Goal: Contribute content

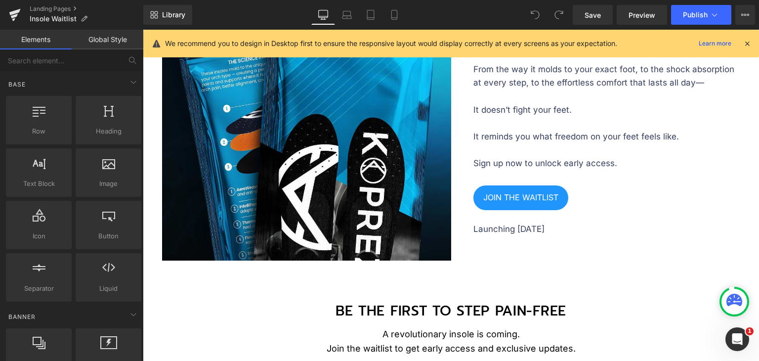
scroll to position [1346, 0]
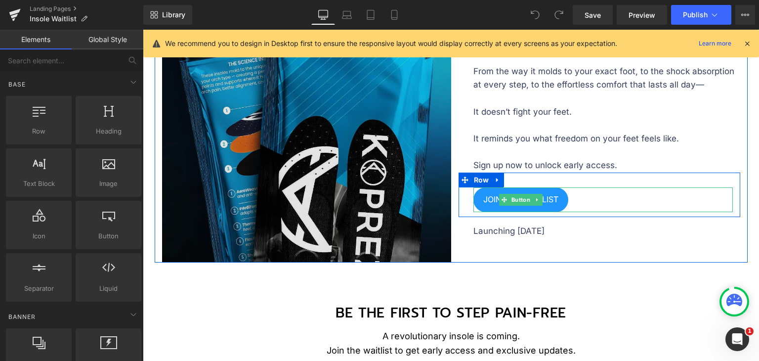
click at [384, 172] on img at bounding box center [306, 117] width 289 height 289
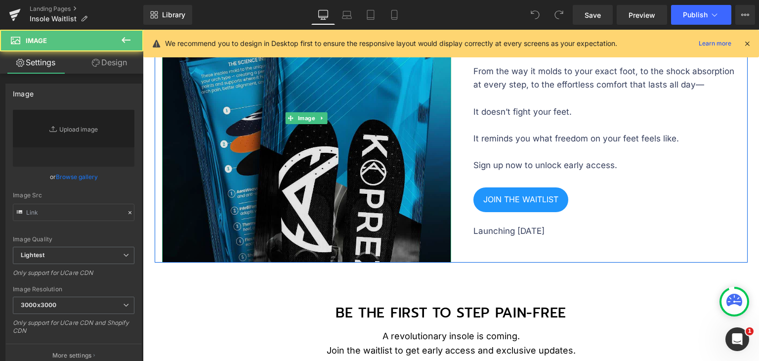
type input "[URL][DOMAIN_NAME]"
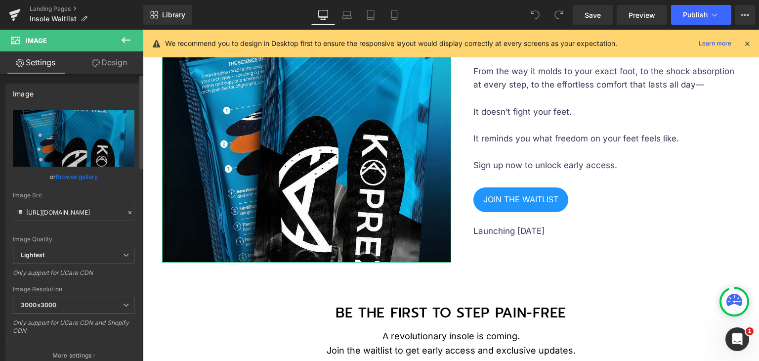
click at [91, 178] on link "Browse gallery" at bounding box center [77, 176] width 42 height 17
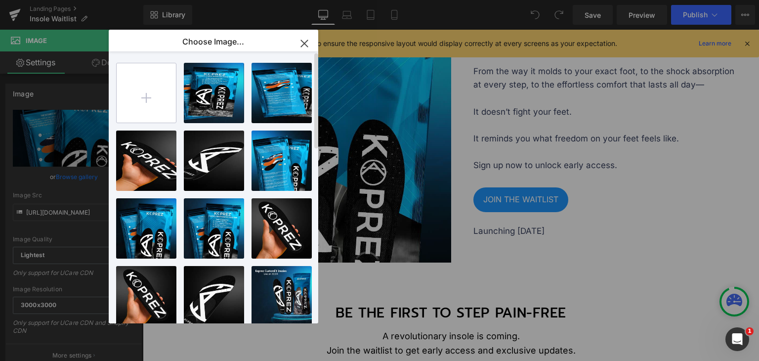
click at [152, 106] on input "file" at bounding box center [146, 92] width 59 height 59
type input "C:\fakepath\SQUARE-BANNER-2a.jpg"
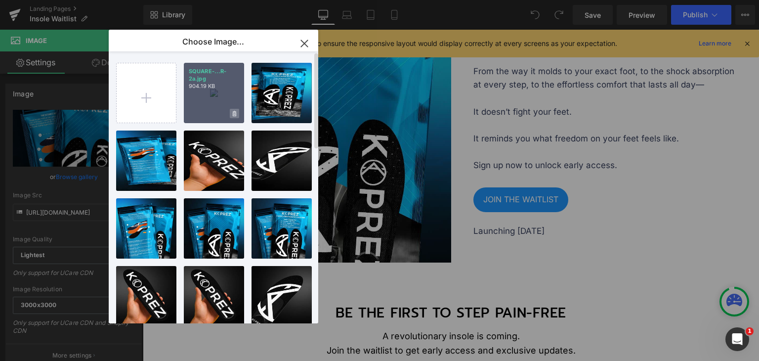
click at [231, 109] on span at bounding box center [234, 113] width 9 height 9
click at [228, 116] on span "No" at bounding box center [226, 113] width 25 height 10
click at [229, 95] on div "SQUARE-...R-2a.jpg 904.19 KB" at bounding box center [214, 93] width 60 height 60
type input "[URL][DOMAIN_NAME]"
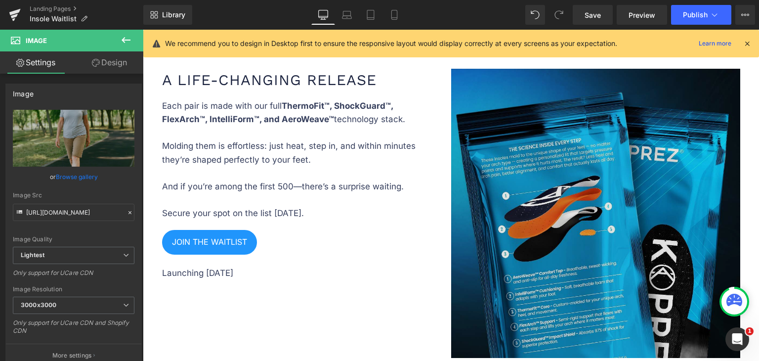
scroll to position [1791, 0]
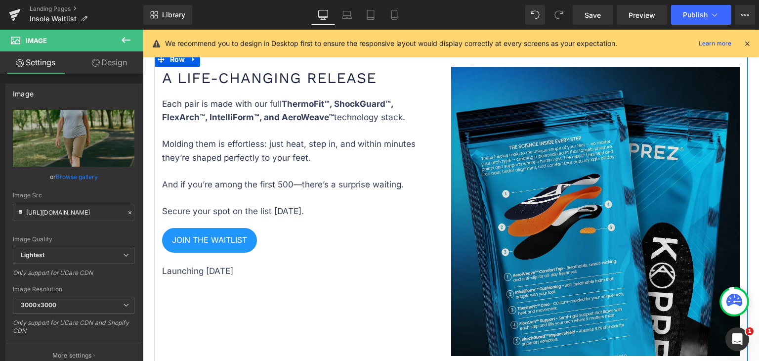
click at [622, 183] on img at bounding box center [595, 211] width 289 height 289
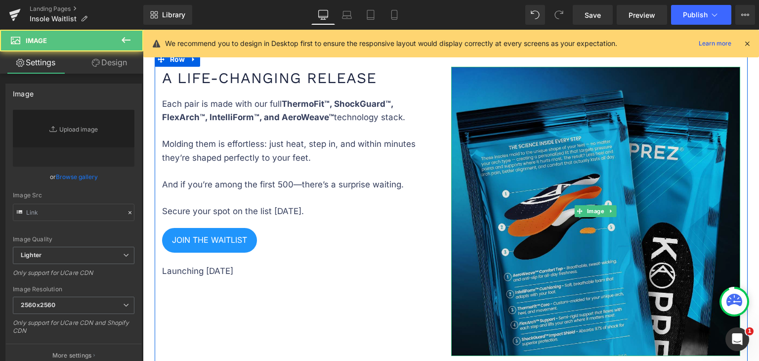
type input "[URL][DOMAIN_NAME]"
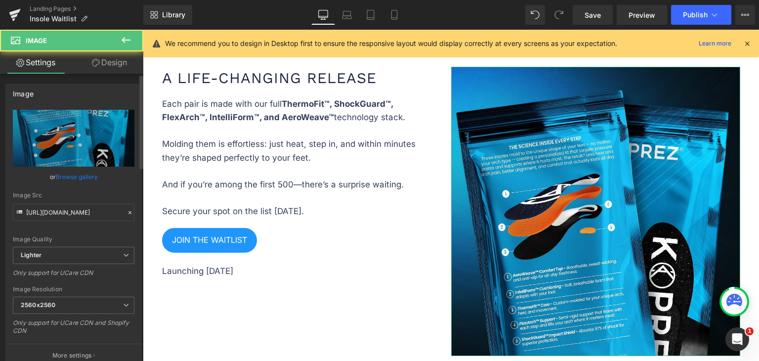
click at [68, 179] on link "Browse gallery" at bounding box center [77, 176] width 42 height 17
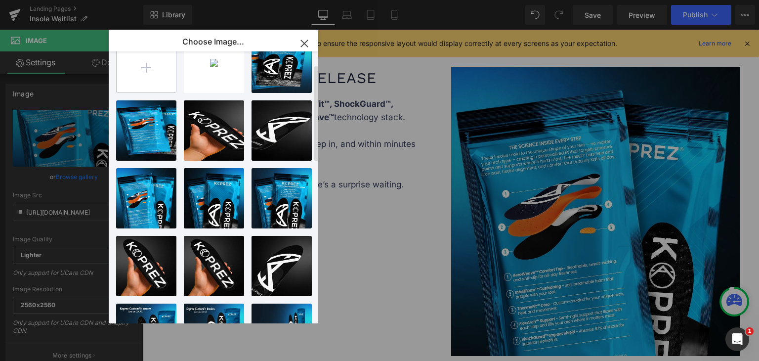
scroll to position [0, 0]
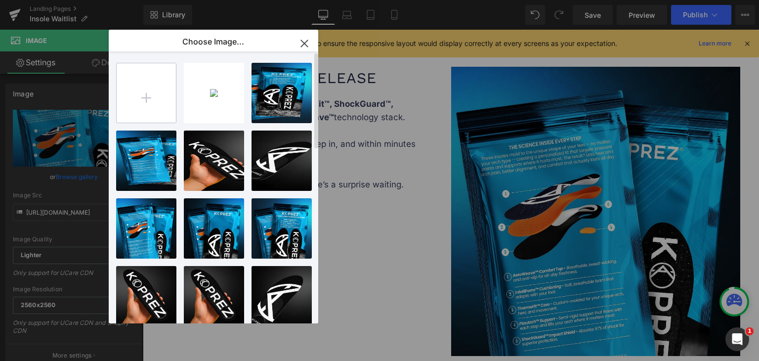
click at [158, 87] on input "file" at bounding box center [146, 92] width 59 height 59
type input "C:\fakepath\SQUARE-BANNER-2.2.jpg"
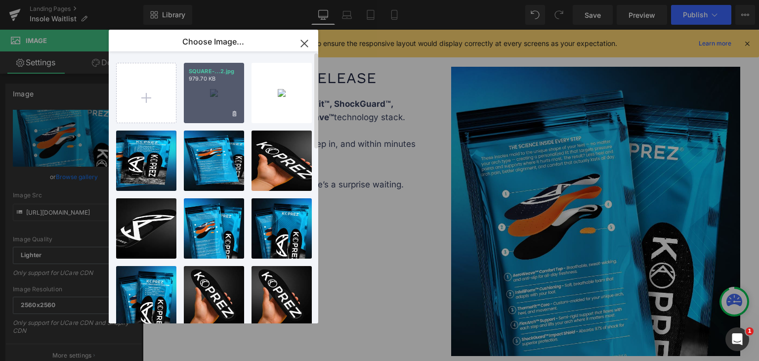
click at [212, 87] on div "SQUARE-...2.jpg 979.70 KB" at bounding box center [214, 93] width 60 height 60
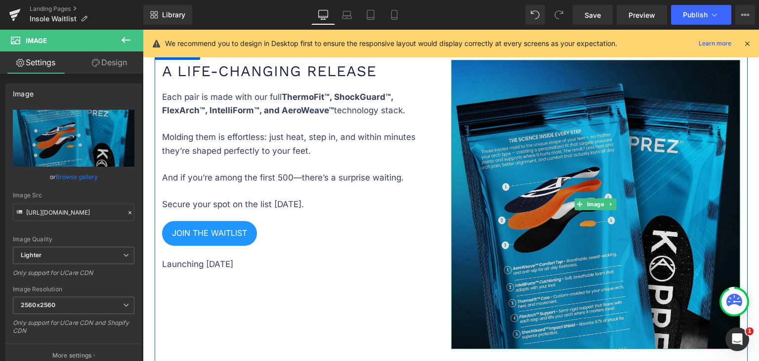
scroll to position [1791, 0]
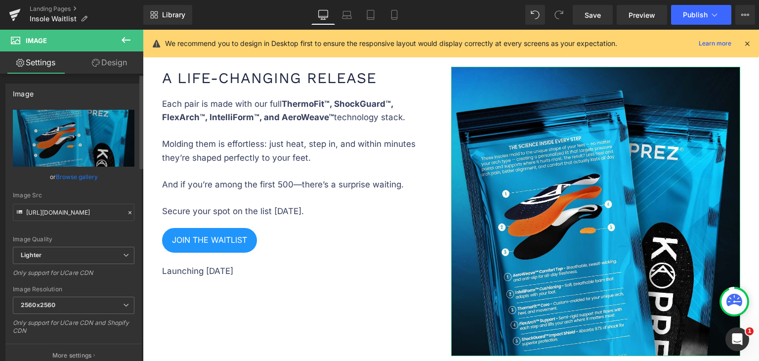
click at [92, 172] on link "Browse gallery" at bounding box center [77, 176] width 42 height 17
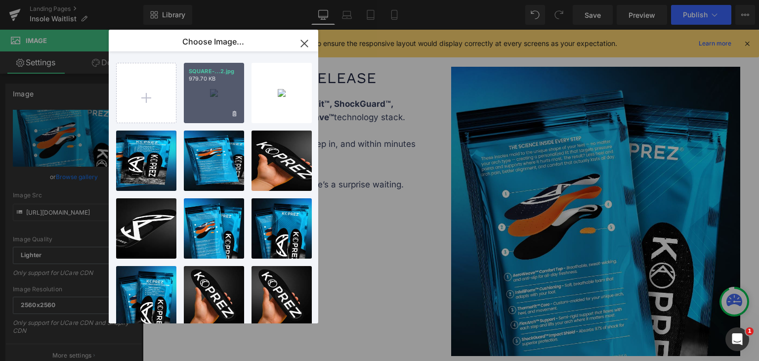
click at [220, 90] on div "SQUARE-...2.jpg 979.70 KB" at bounding box center [214, 93] width 60 height 60
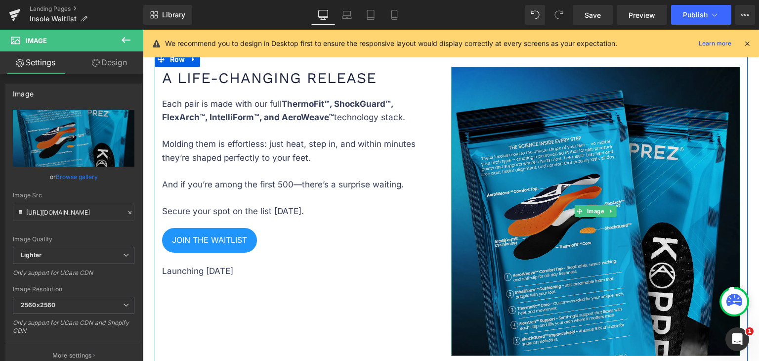
type input "[URL][DOMAIN_NAME]"
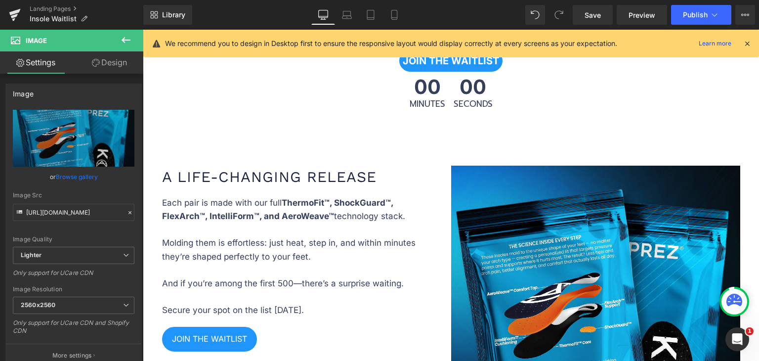
scroll to position [1890, 0]
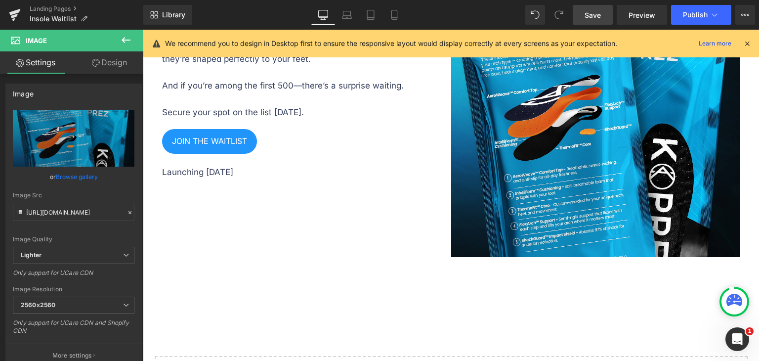
click at [585, 12] on link "Save" at bounding box center [593, 15] width 40 height 20
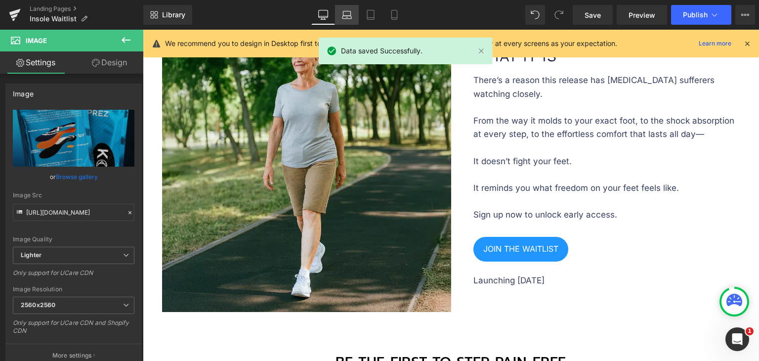
click at [346, 18] on icon at bounding box center [347, 17] width 9 height 3
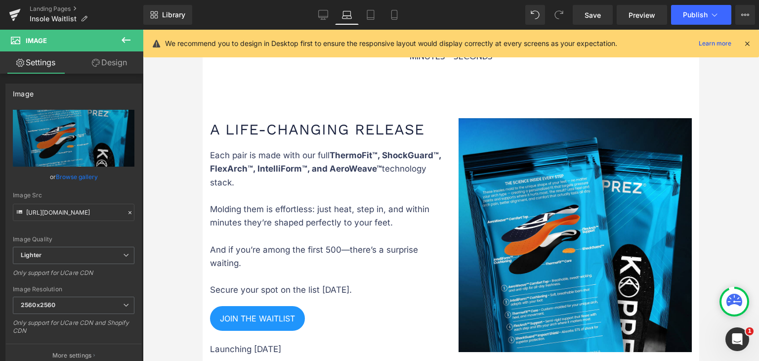
scroll to position [1683, 0]
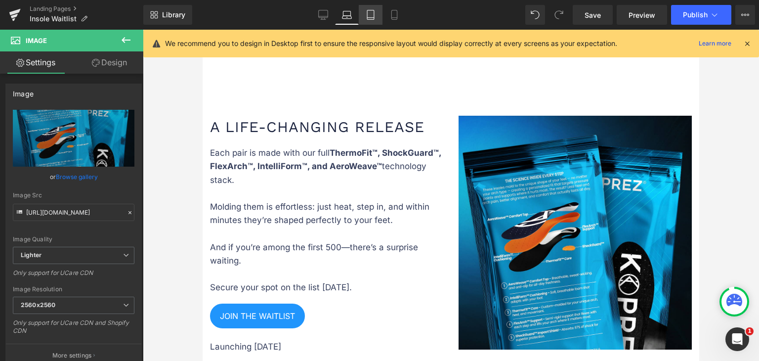
click at [369, 11] on icon at bounding box center [371, 15] width 10 height 10
type input "auto"
type input "660"
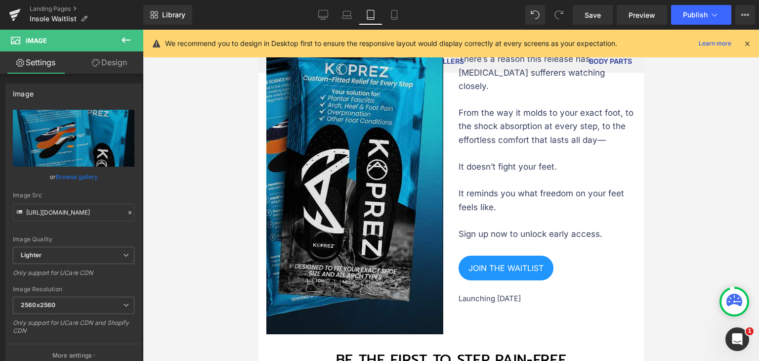
scroll to position [1483, 0]
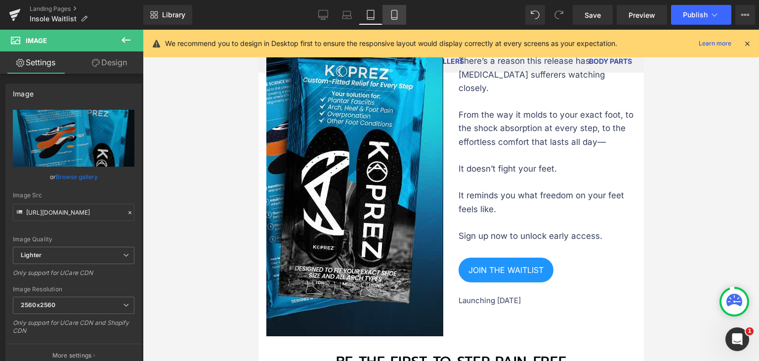
click at [396, 14] on icon at bounding box center [395, 15] width 10 height 10
type input "100"
type input "auto"
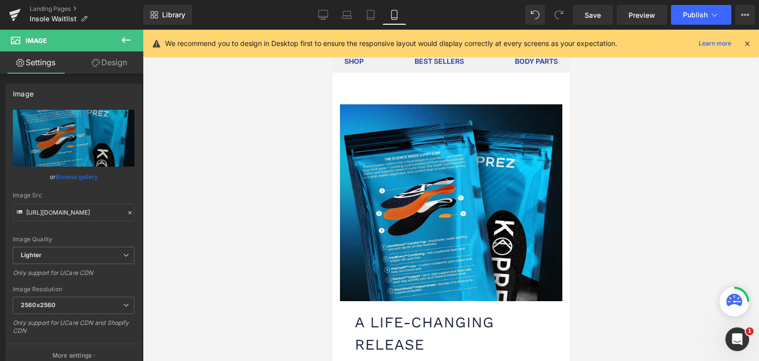
scroll to position [2373, 0]
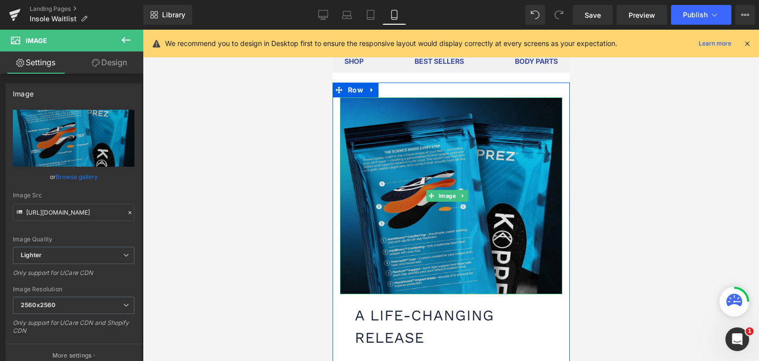
click at [405, 189] on img at bounding box center [451, 195] width 222 height 197
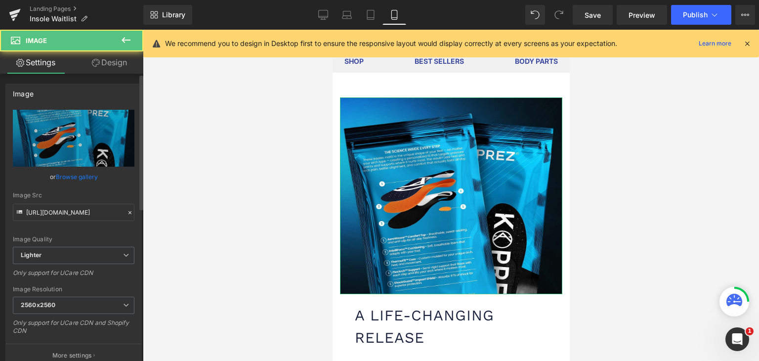
click at [73, 175] on link "Browse gallery" at bounding box center [77, 176] width 42 height 17
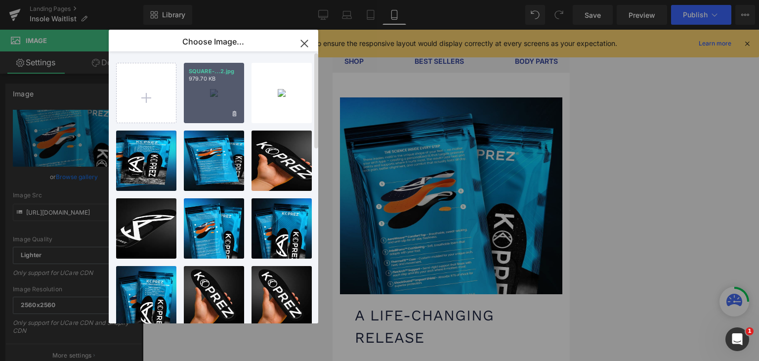
click at [194, 102] on div "SQUARE-...2.jpg 979.70 KB" at bounding box center [214, 93] width 60 height 60
type input "[URL][DOMAIN_NAME]"
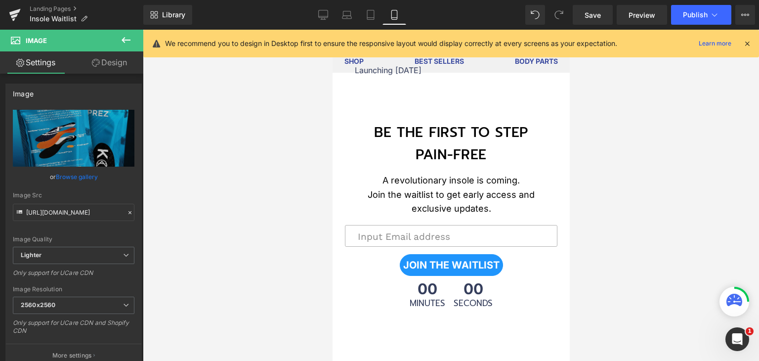
scroll to position [2027, 0]
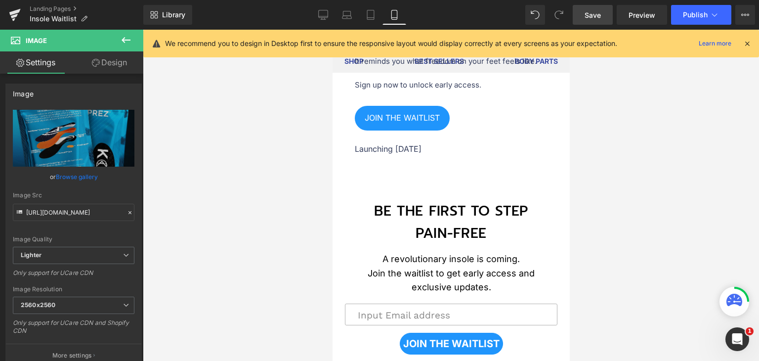
click at [601, 20] on link "Save" at bounding box center [593, 15] width 40 height 20
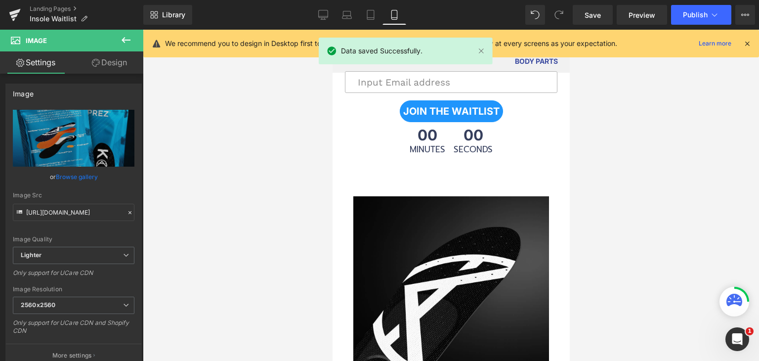
scroll to position [346, 0]
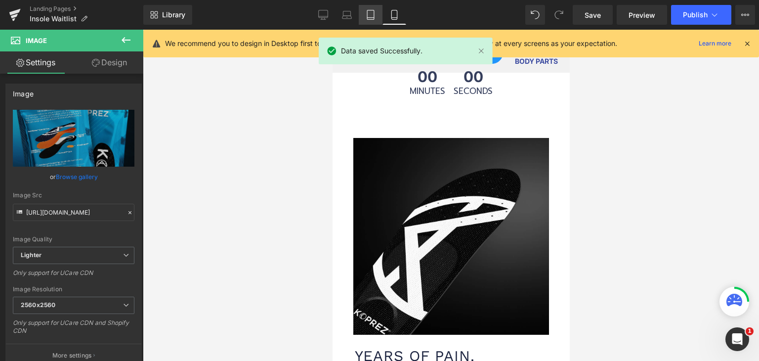
click at [381, 15] on link "Tablet" at bounding box center [371, 15] width 24 height 20
type input "auto"
type input "660"
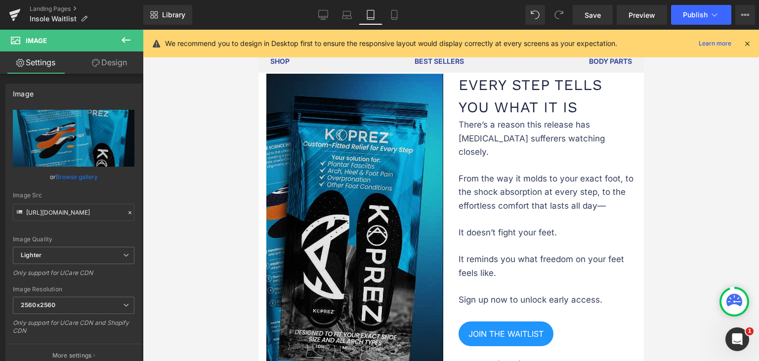
scroll to position [1532, 0]
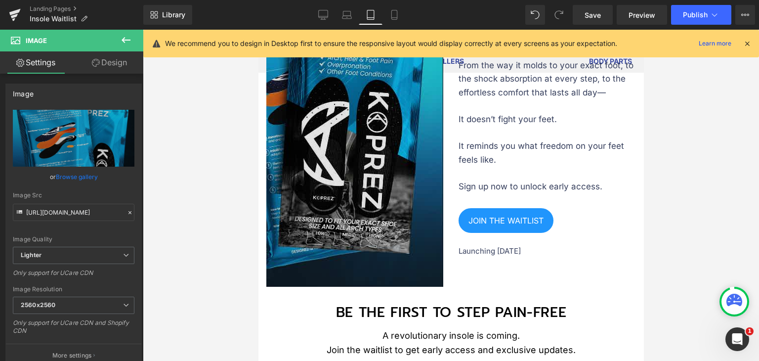
click at [375, 165] on img at bounding box center [354, 123] width 177 height 326
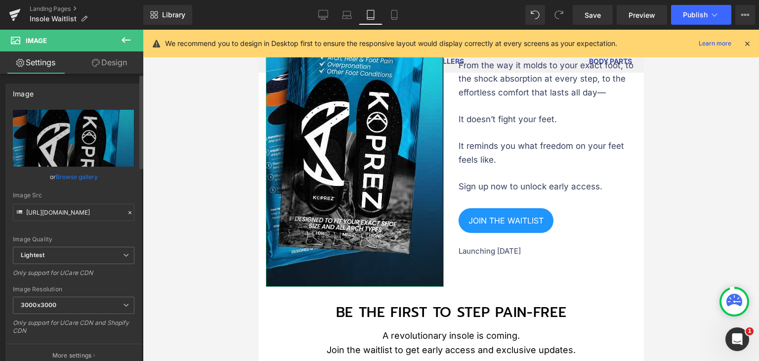
click at [81, 173] on link "Browse gallery" at bounding box center [77, 176] width 42 height 17
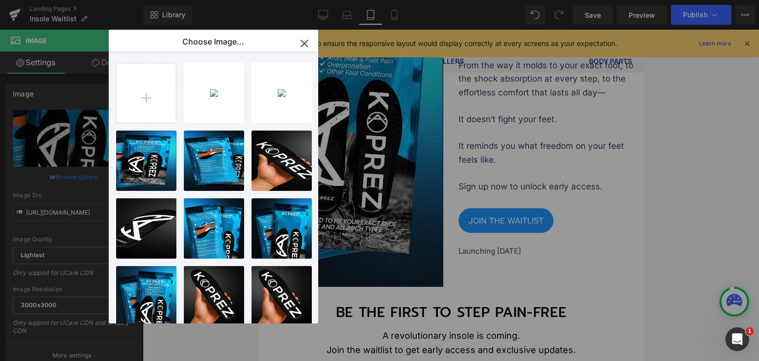
click at [308, 44] on icon "button" at bounding box center [305, 44] width 16 height 16
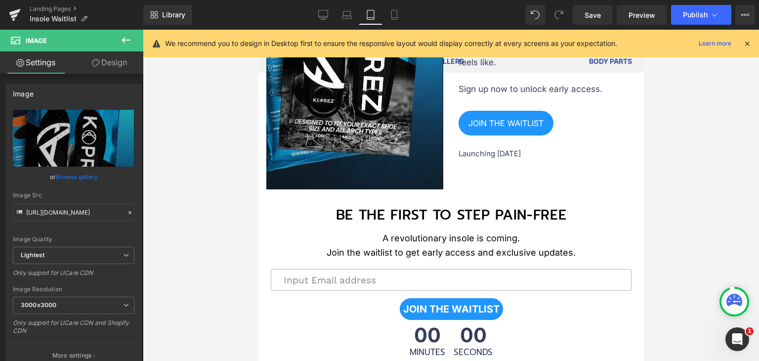
scroll to position [1483, 0]
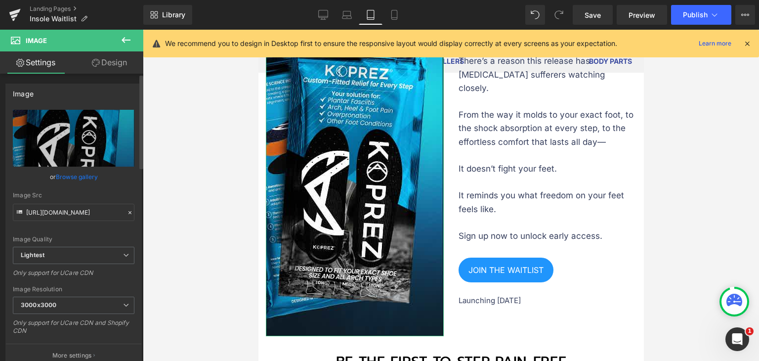
click at [84, 176] on link "Browse gallery" at bounding box center [77, 176] width 42 height 17
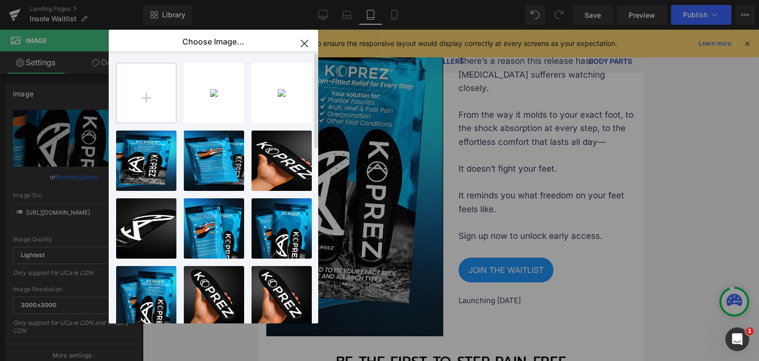
click at [144, 101] on input "file" at bounding box center [146, 92] width 59 height 59
type input "C:\fakepath\358x660_TABLET 2.a.jpg"
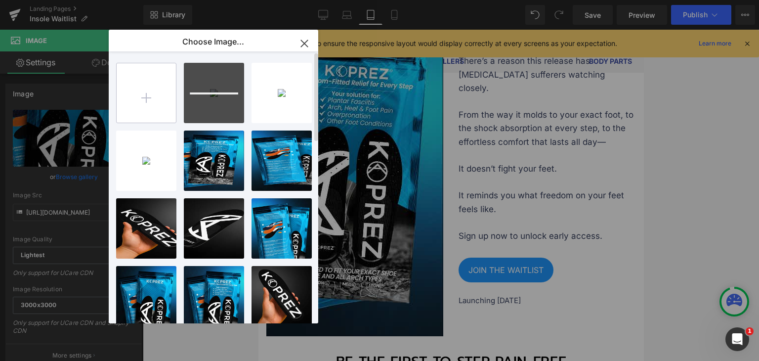
click at [144, 104] on input "file" at bounding box center [146, 92] width 59 height 59
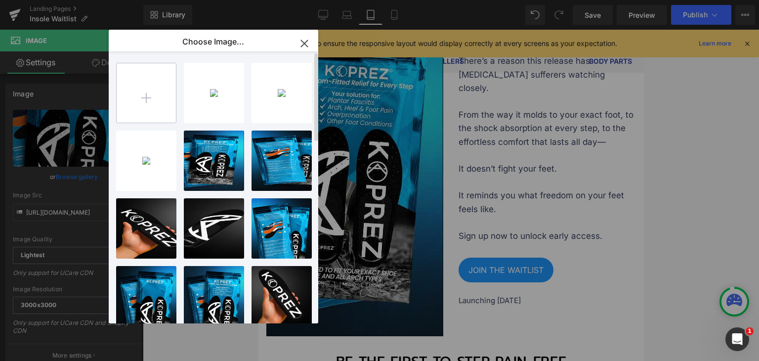
type input "C:\fakepath\358x660_TABLET 2.2.a.jpg"
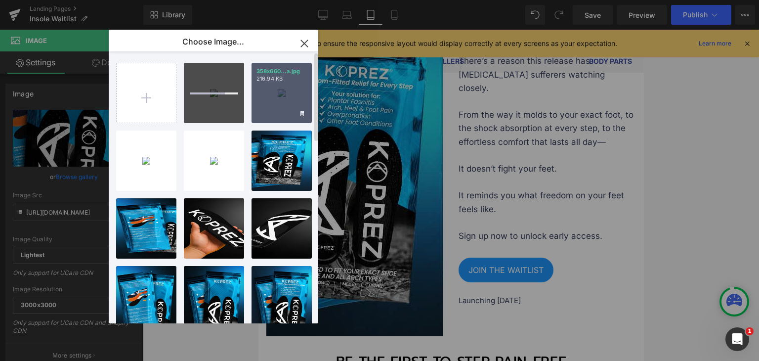
click at [273, 106] on div "358x660...a.jpg 216.94 KB" at bounding box center [282, 93] width 60 height 60
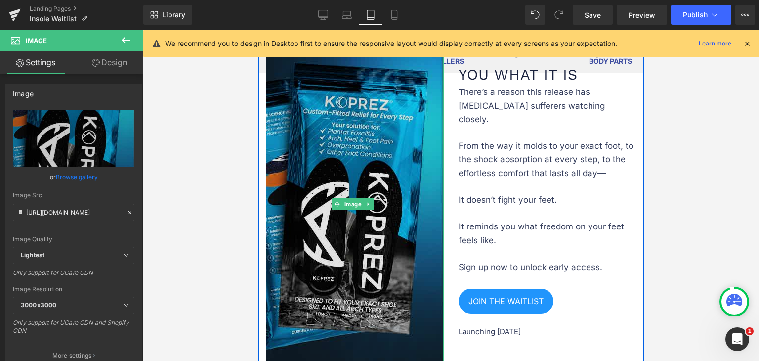
scroll to position [1384, 0]
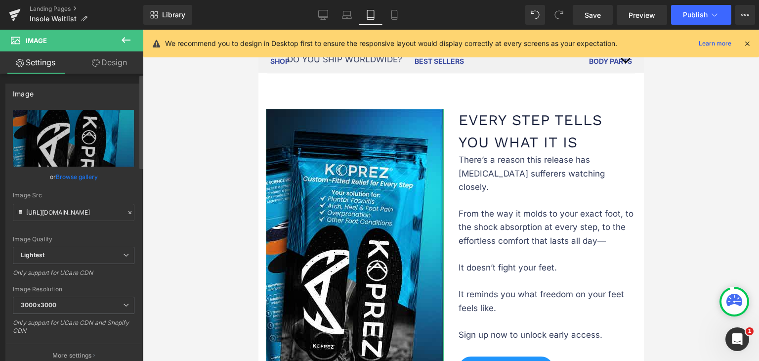
click at [87, 174] on link "Browse gallery" at bounding box center [77, 176] width 42 height 17
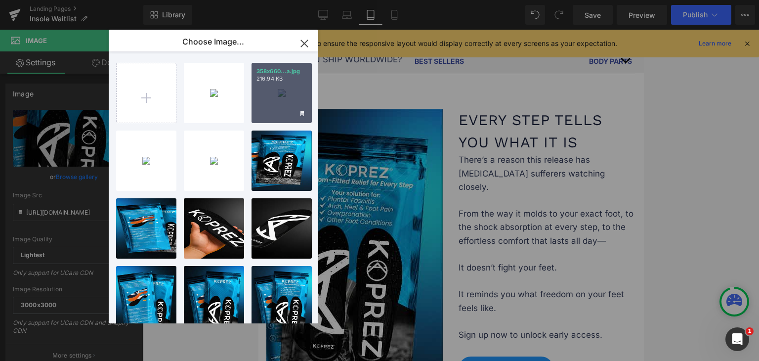
drag, startPoint x: 13, startPoint y: 65, endPoint x: 271, endPoint y: 94, distance: 259.7
click at [271, 94] on div "358x660...a.jpg 216.94 KB" at bounding box center [282, 93] width 60 height 60
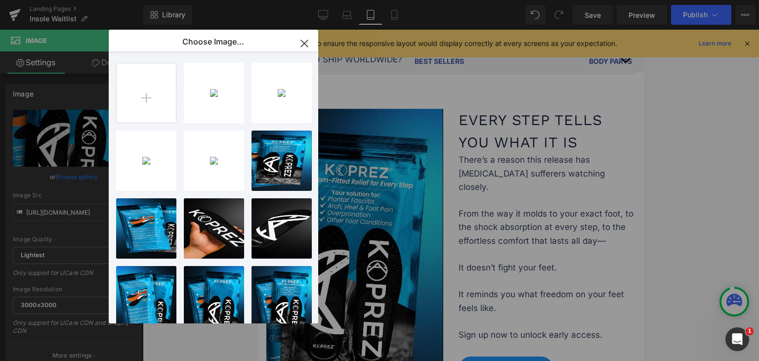
type input "[URL][DOMAIN_NAME]"
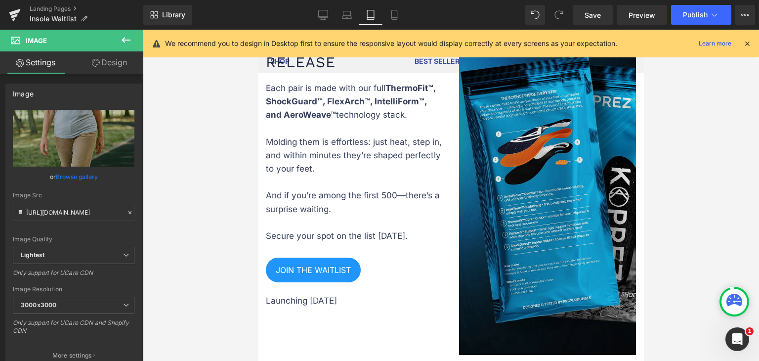
scroll to position [2076, 0]
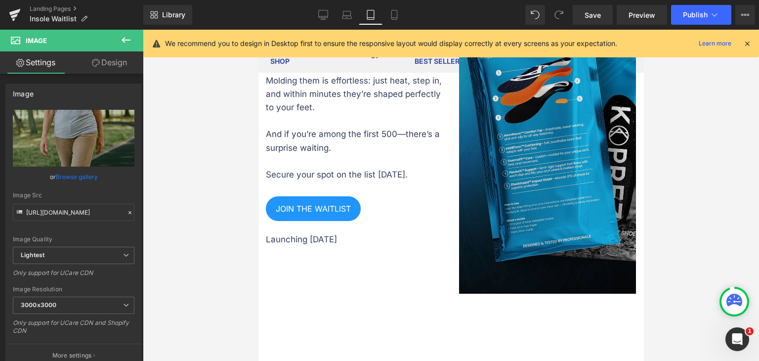
click at [504, 201] on img at bounding box center [547, 130] width 177 height 326
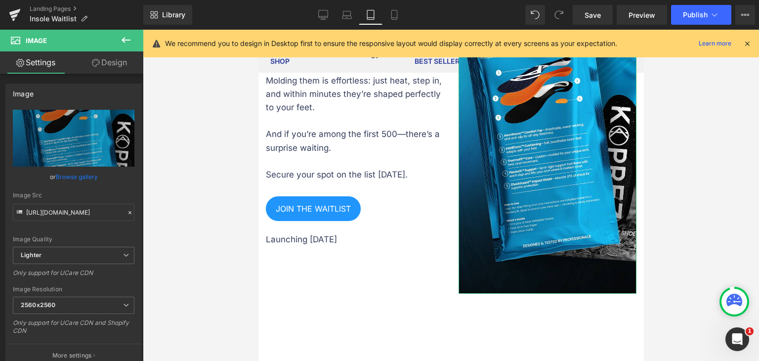
click at [71, 176] on link "Browse gallery" at bounding box center [77, 176] width 42 height 17
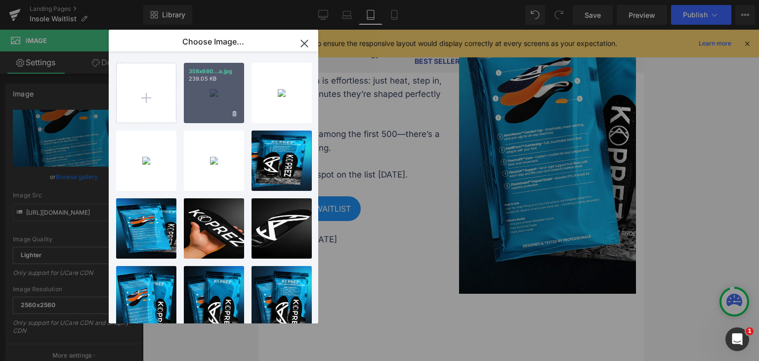
click at [219, 97] on div "358x660...a.jpg 239.05 KB" at bounding box center [214, 93] width 60 height 60
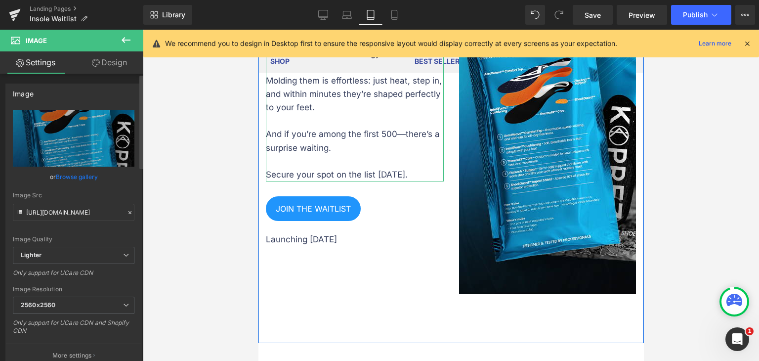
type input "[URL][DOMAIN_NAME]"
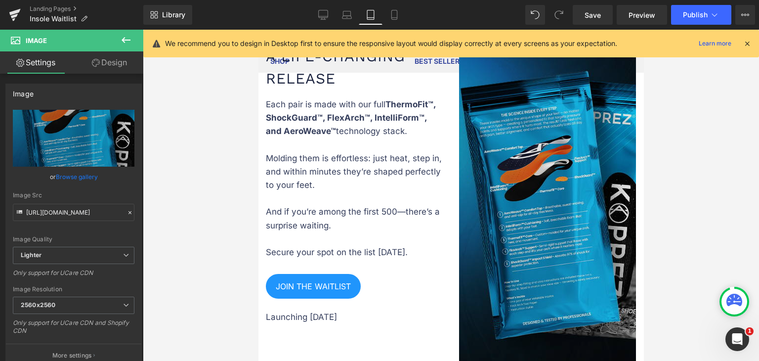
scroll to position [1928, 0]
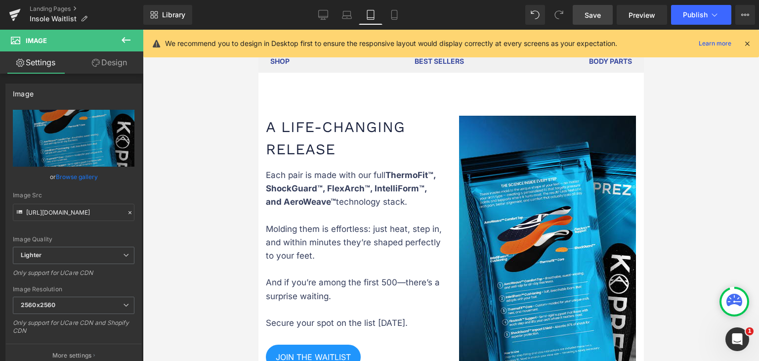
click at [603, 18] on link "Save" at bounding box center [593, 15] width 40 height 20
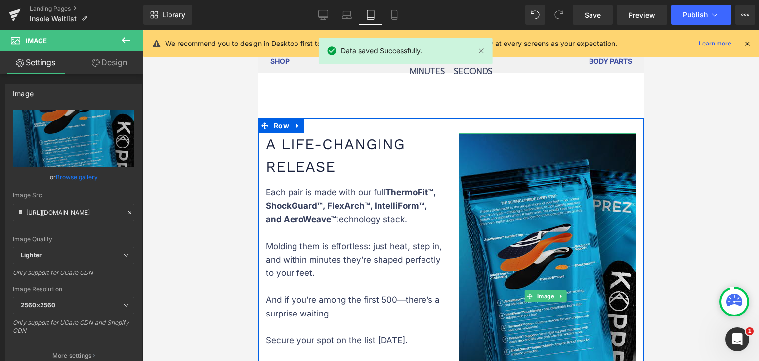
scroll to position [1878, 0]
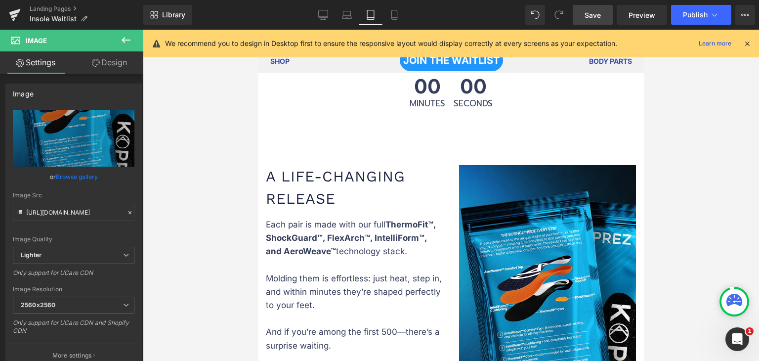
click at [600, 16] on span "Save" at bounding box center [593, 15] width 16 height 10
click at [593, 12] on span "Save" at bounding box center [593, 15] width 16 height 10
